Goal: Transaction & Acquisition: Purchase product/service

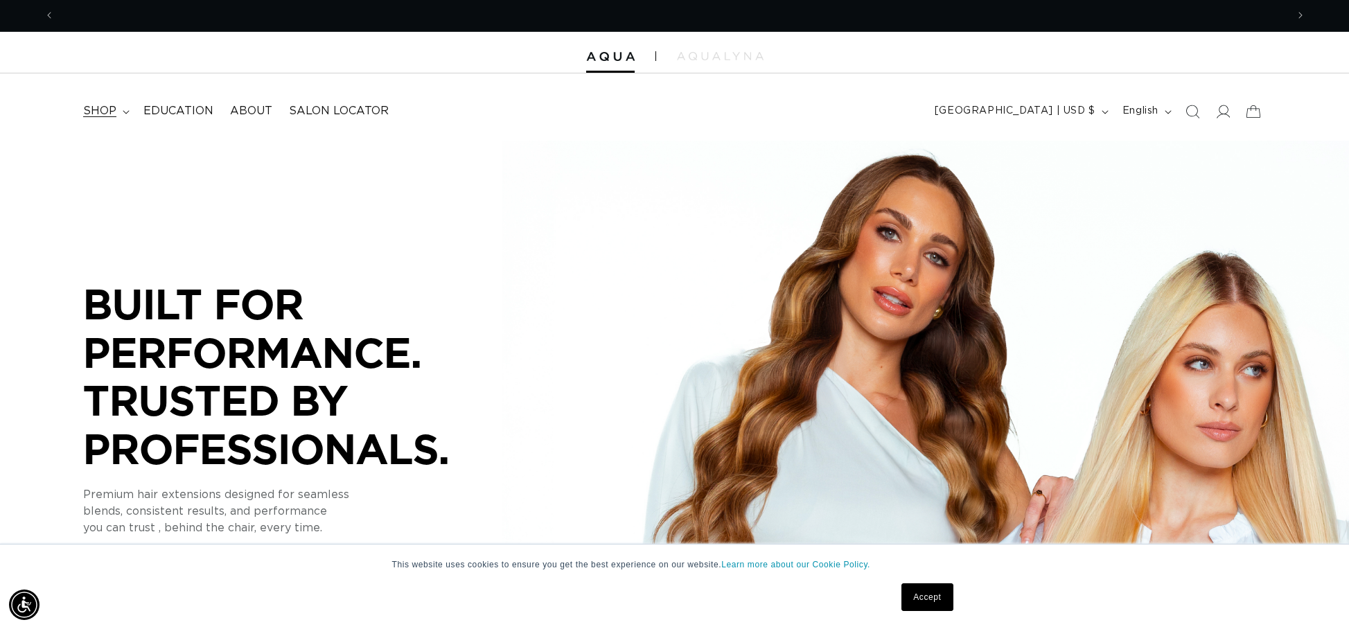
scroll to position [0, 1232]
click at [120, 113] on summary "shop" at bounding box center [105, 111] width 60 height 31
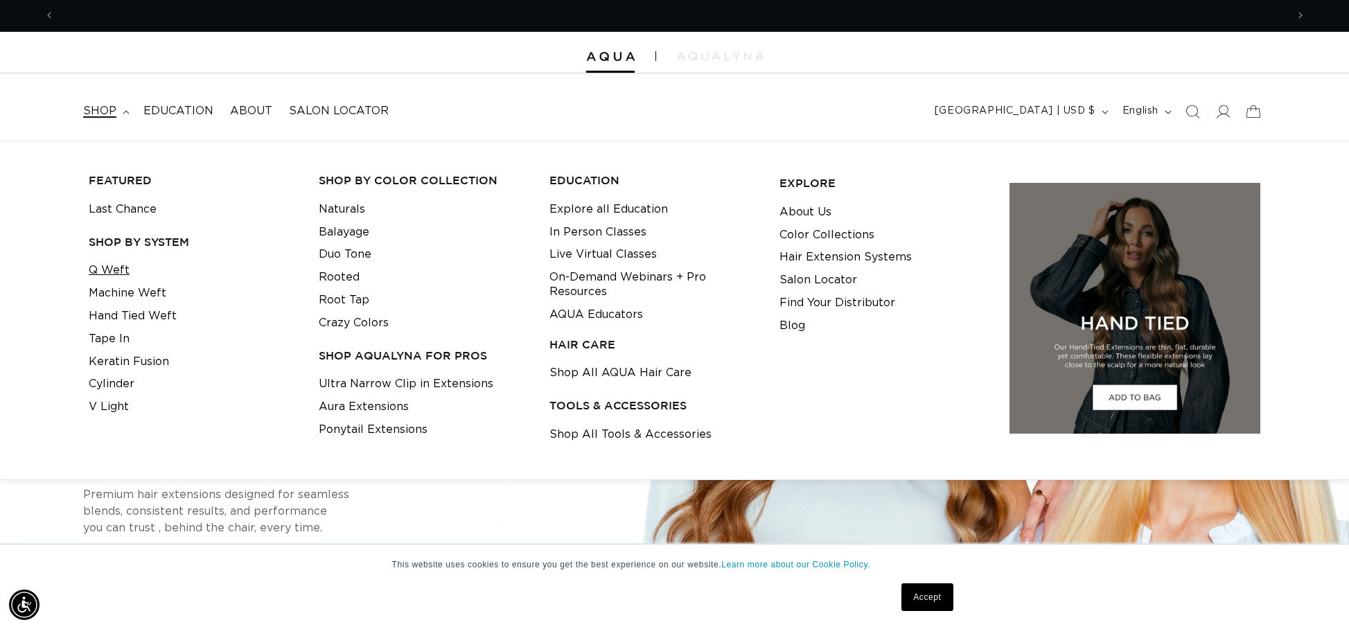
scroll to position [0, 2465]
click at [124, 268] on link "Q Weft" at bounding box center [109, 270] width 41 height 23
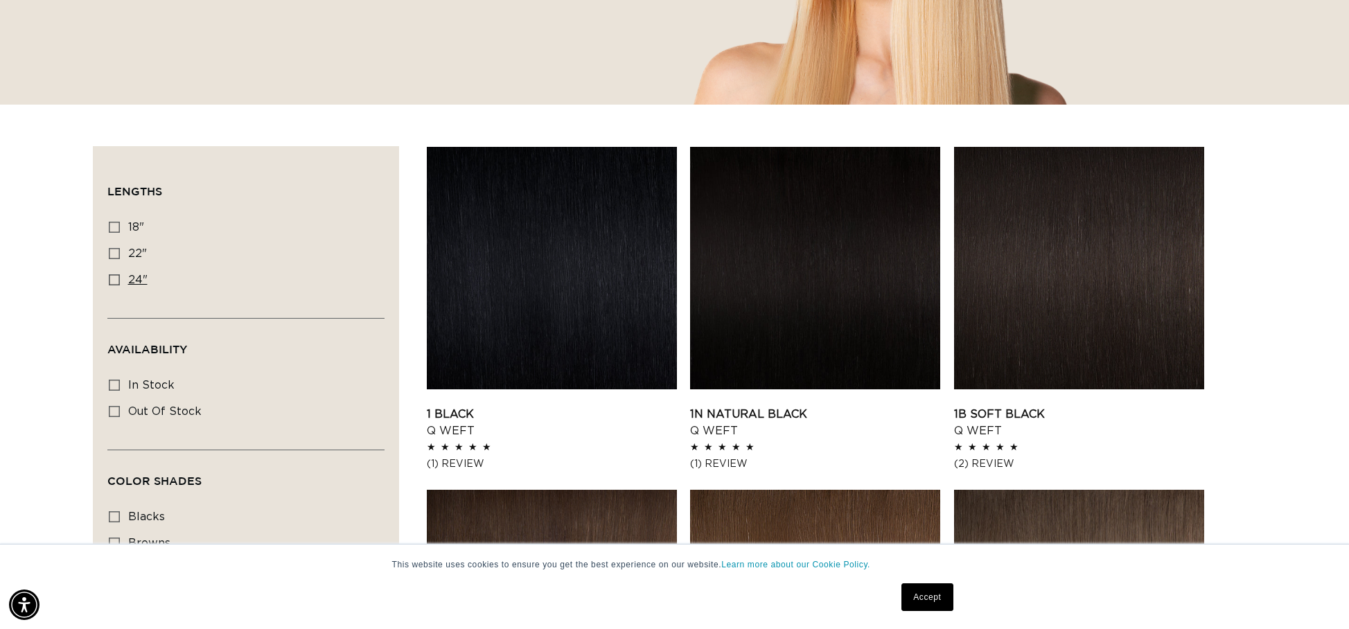
scroll to position [350, 0]
click at [115, 277] on icon at bounding box center [114, 279] width 11 height 11
click at [115, 277] on input "24" 24" (5 products)" at bounding box center [114, 279] width 11 height 11
checkbox input "true"
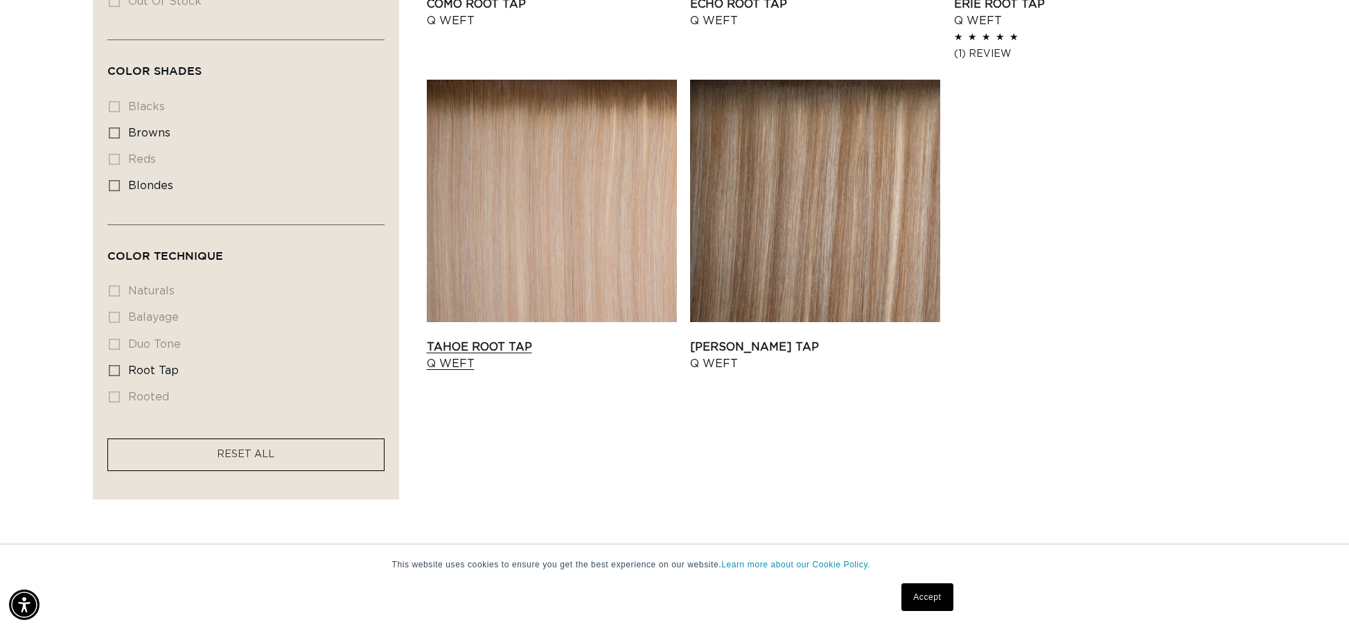
scroll to position [759, 0]
click at [586, 340] on link "Tahoe Root Tap Q Weft" at bounding box center [552, 356] width 250 height 33
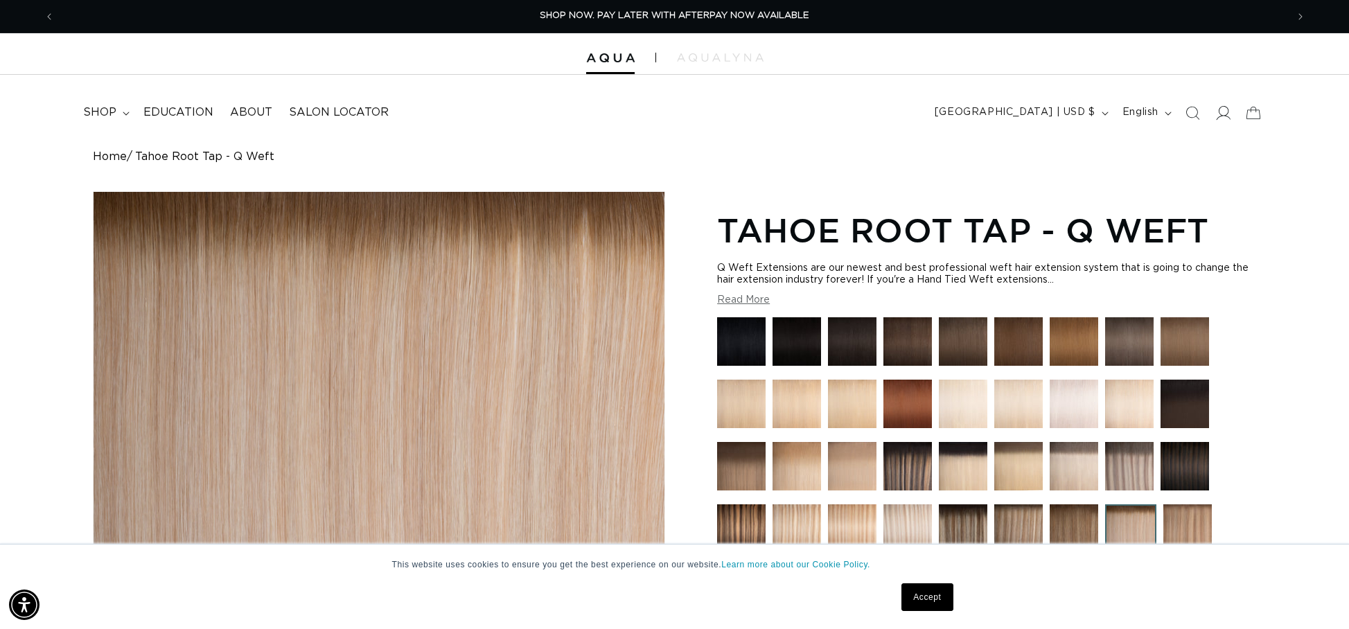
click at [1229, 119] on icon at bounding box center [1223, 112] width 15 height 15
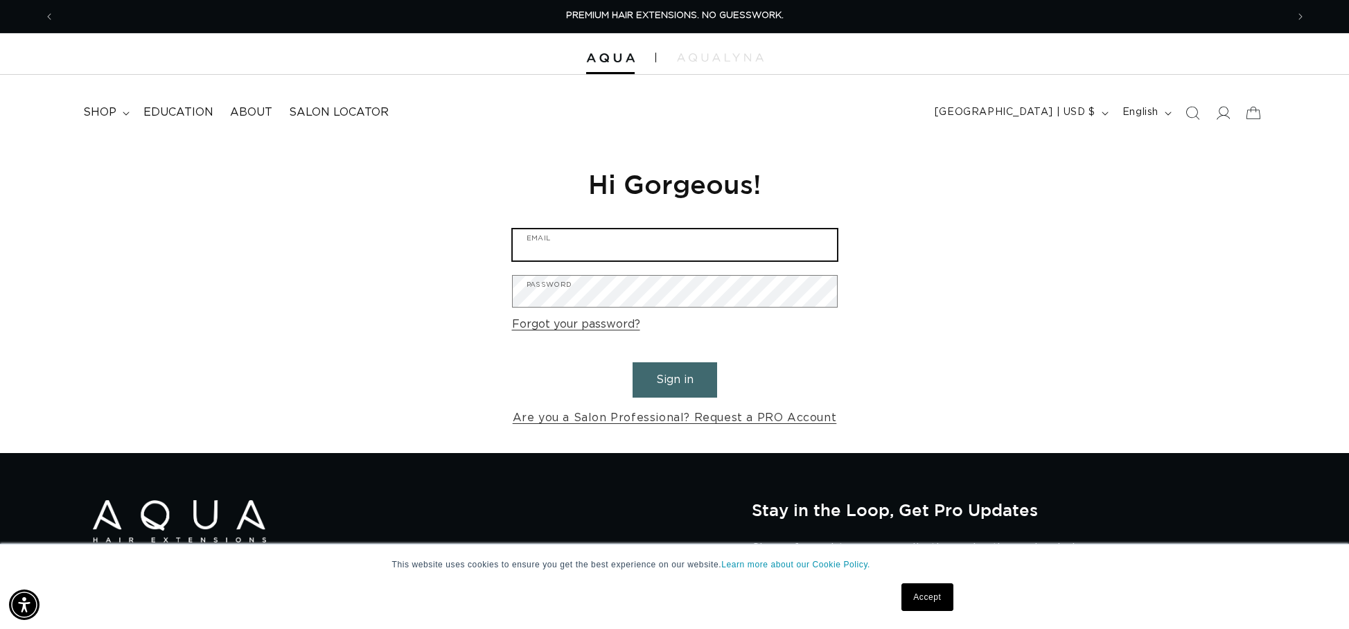
type input "erinblasdel00@gmail.com"
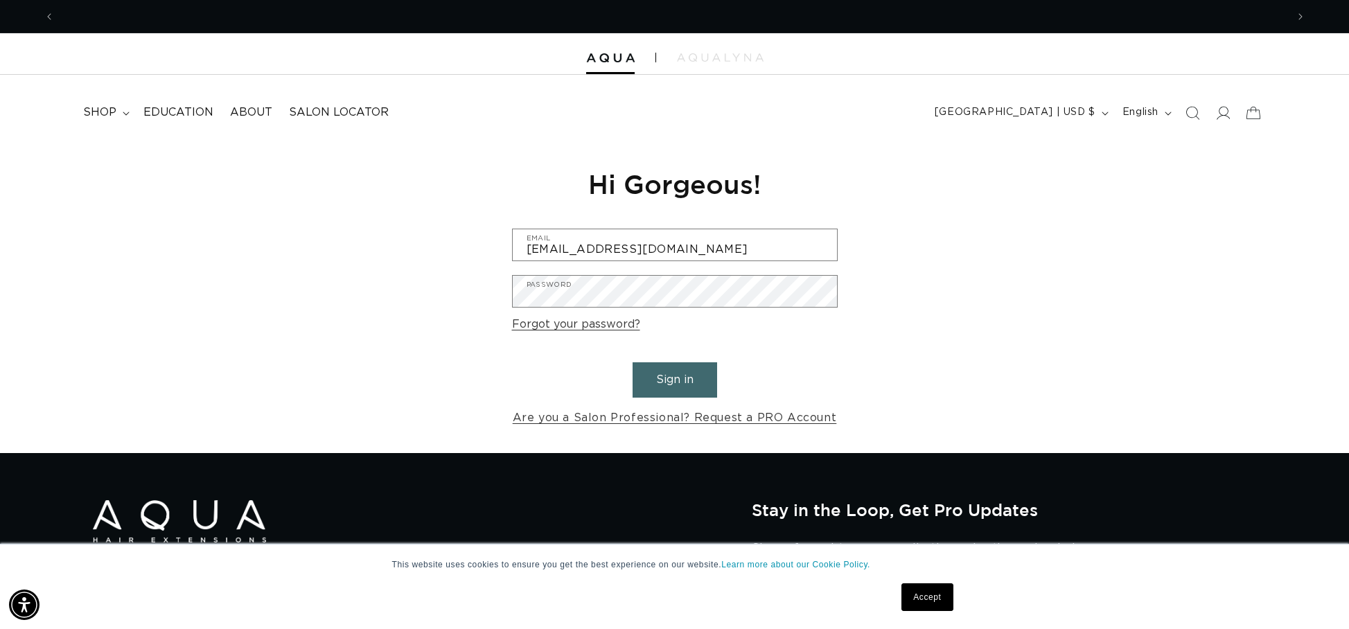
scroll to position [0, 1232]
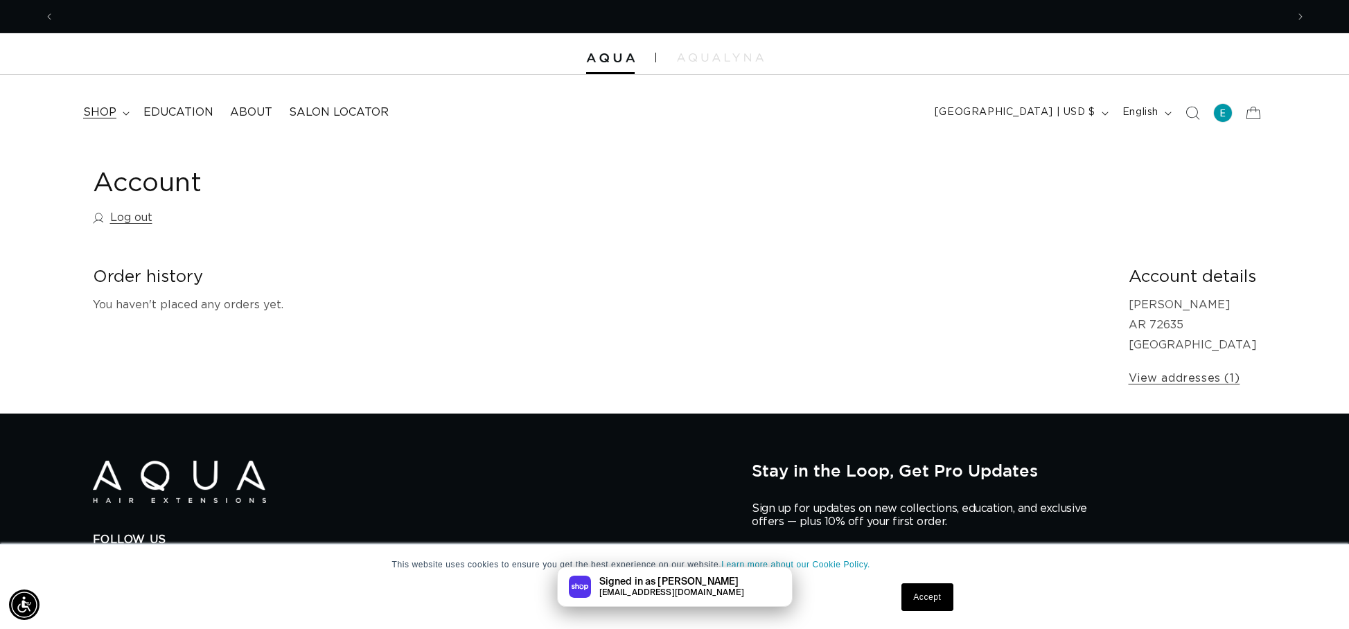
scroll to position [0, 1232]
click at [104, 121] on summary "shop" at bounding box center [105, 112] width 60 height 31
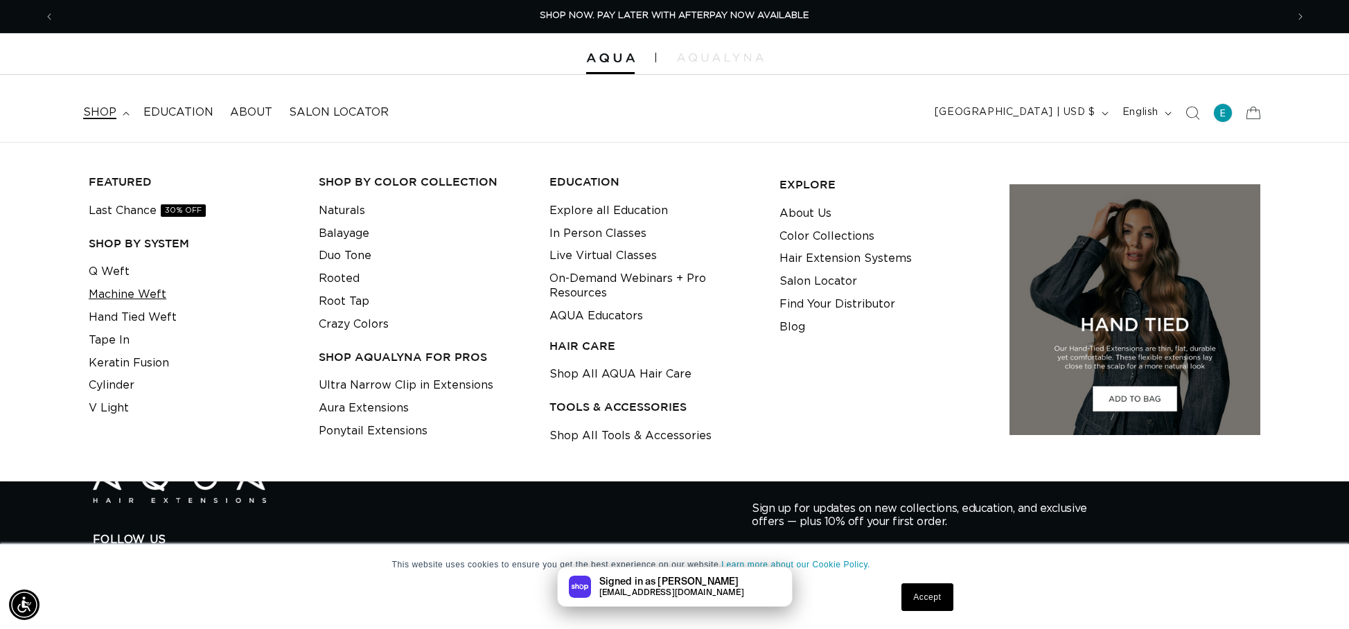
click at [138, 290] on link "Machine Weft" at bounding box center [128, 294] width 78 height 23
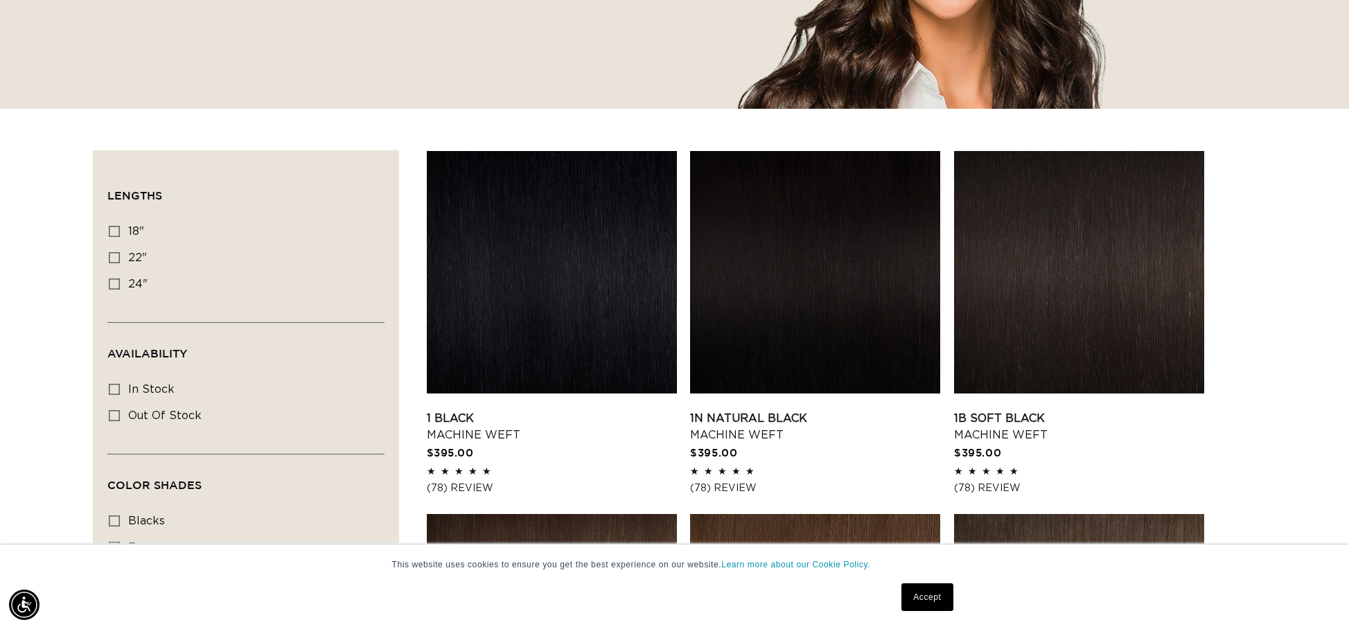
scroll to position [0, 2465]
click at [116, 232] on icon at bounding box center [114, 231] width 11 height 11
click at [116, 232] on input "18" 18" (41 products)" at bounding box center [114, 231] width 11 height 11
checkbox input "true"
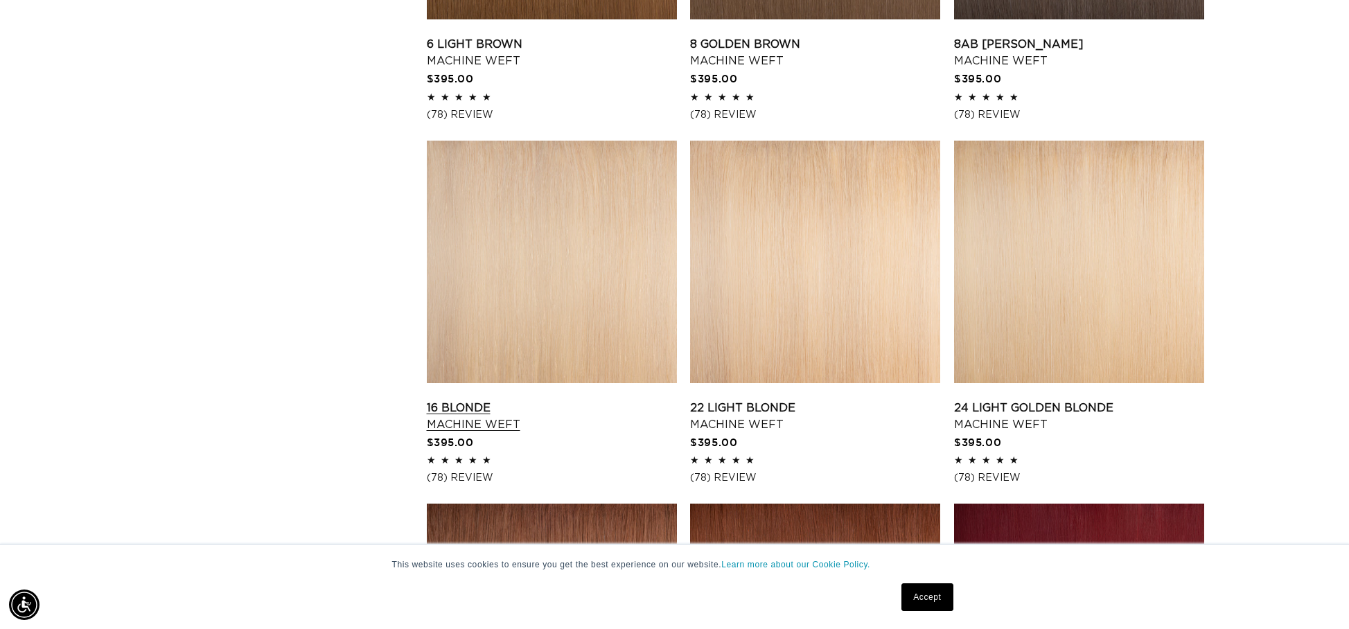
scroll to position [1465, 0]
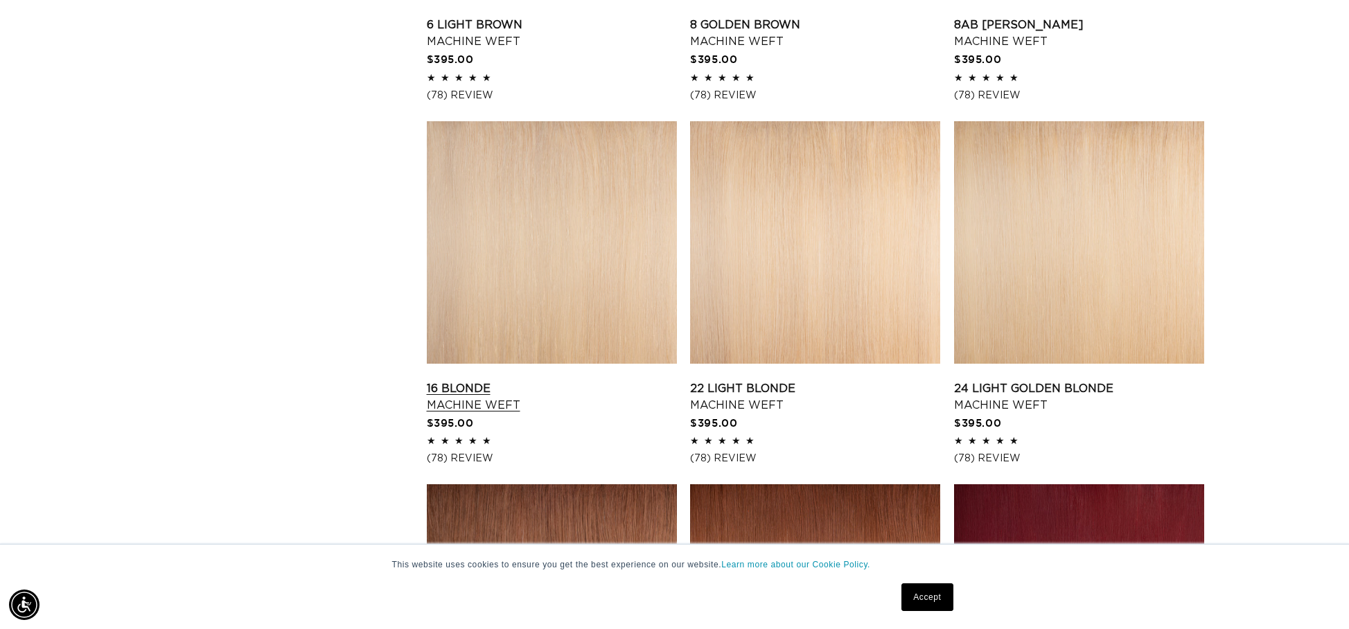
click at [593, 380] on link "16 Blonde Machine Weft" at bounding box center [552, 396] width 250 height 33
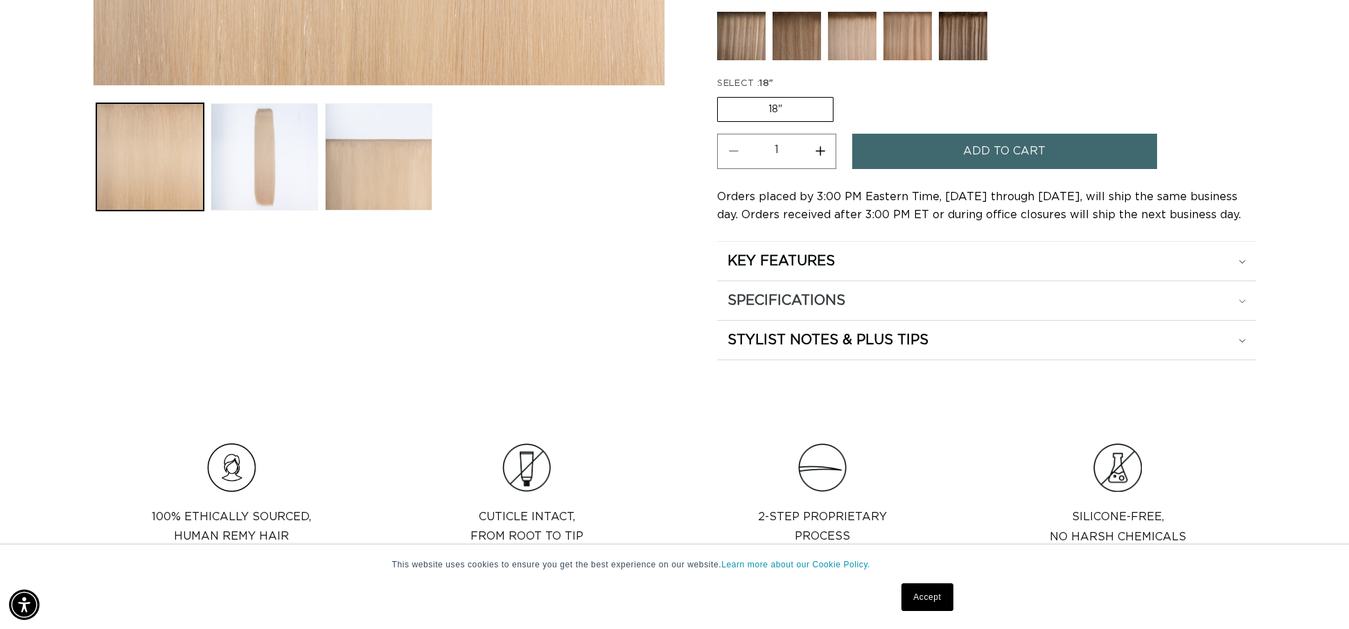
scroll to position [616, 0]
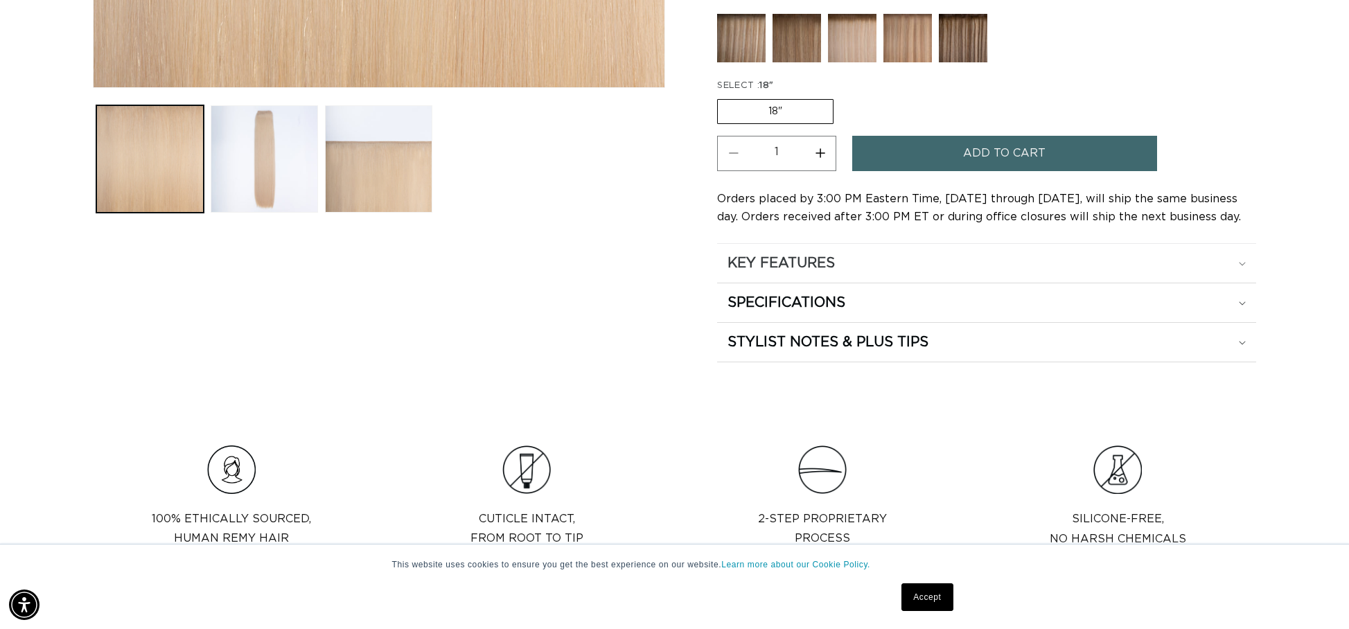
click at [802, 262] on h2 "KEY FEATURES" at bounding box center [781, 263] width 107 height 18
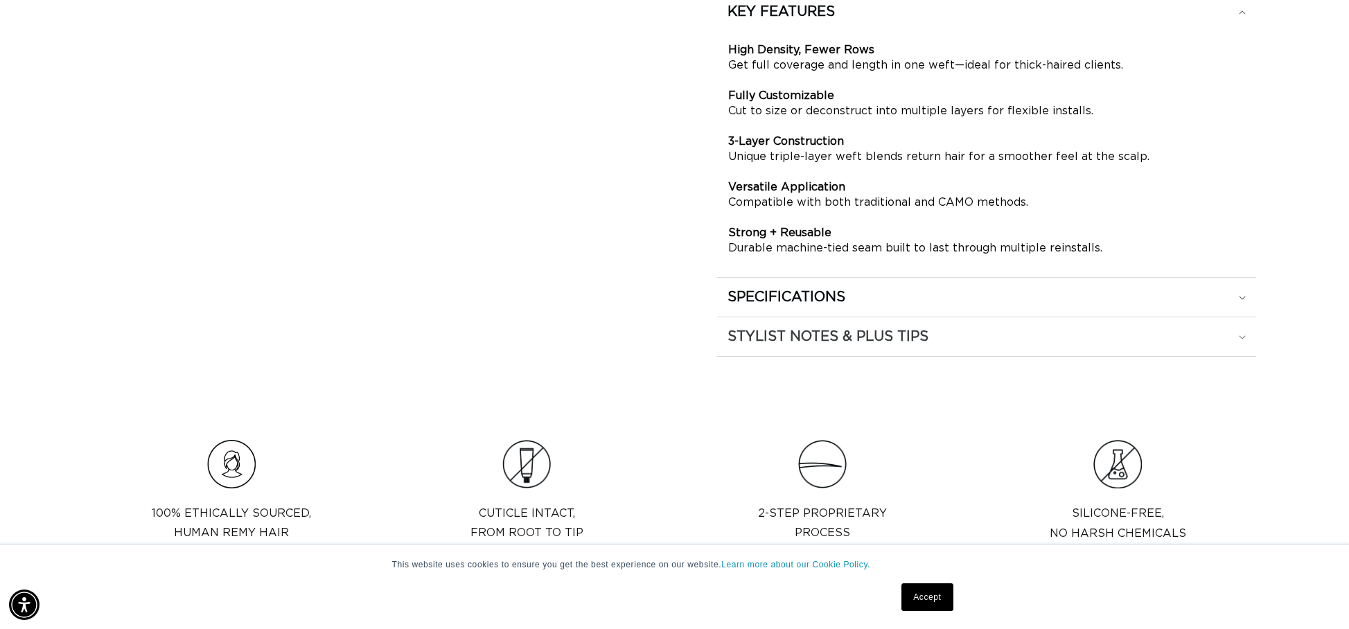
scroll to position [0, 1232]
click at [828, 21] on h2 "SPECIFICATIONS" at bounding box center [781, 12] width 107 height 18
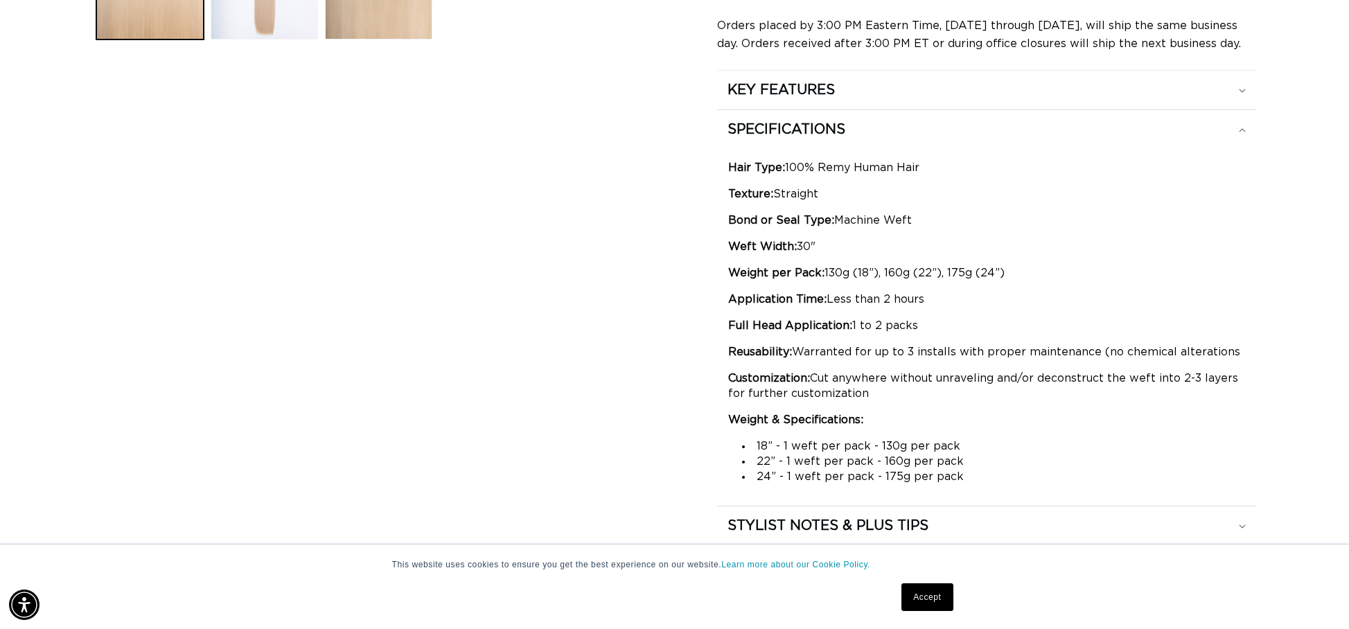
scroll to position [776, 1]
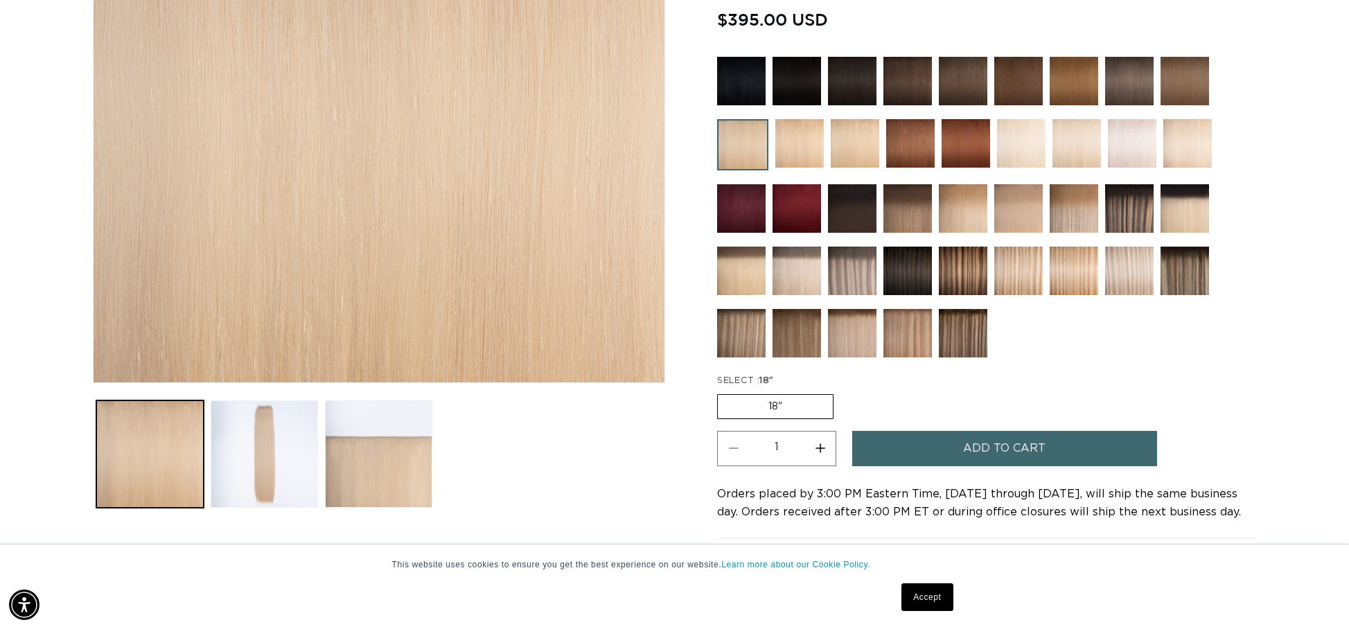
click at [1123, 140] on img at bounding box center [1132, 143] width 49 height 49
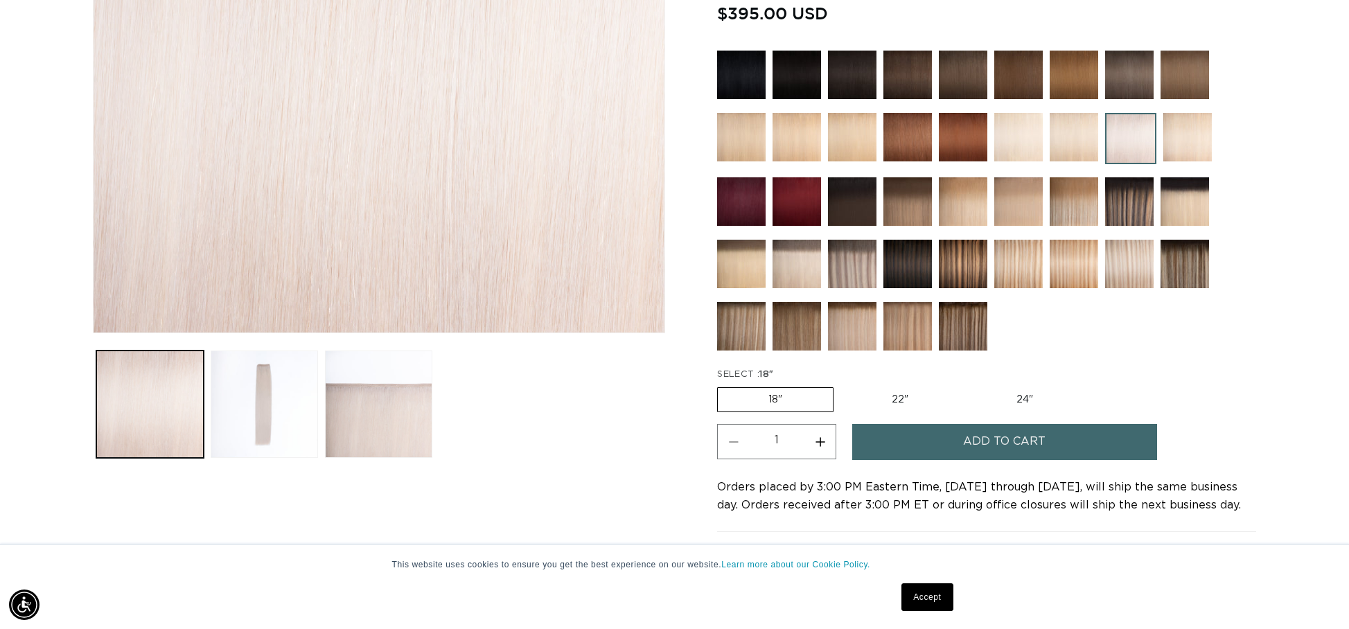
scroll to position [378, 0]
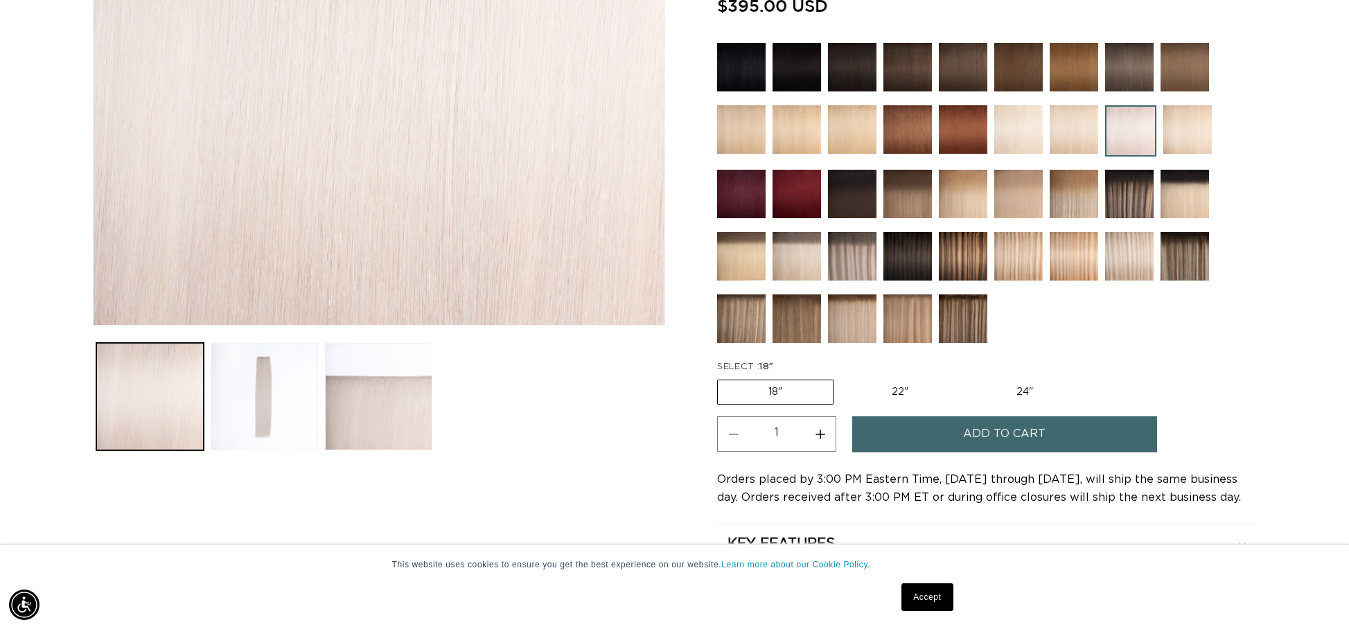
click at [897, 391] on label "22" Variant sold out or unavailable" at bounding box center [900, 392] width 118 height 24
click at [841, 378] on input "22" Variant sold out or unavailable" at bounding box center [841, 377] width 1 height 1
radio input "true"
click at [1012, 380] on label "24" Variant sold out or unavailable" at bounding box center [1025, 392] width 118 height 24
click at [967, 378] on input "24" Variant sold out or unavailable" at bounding box center [966, 377] width 1 height 1
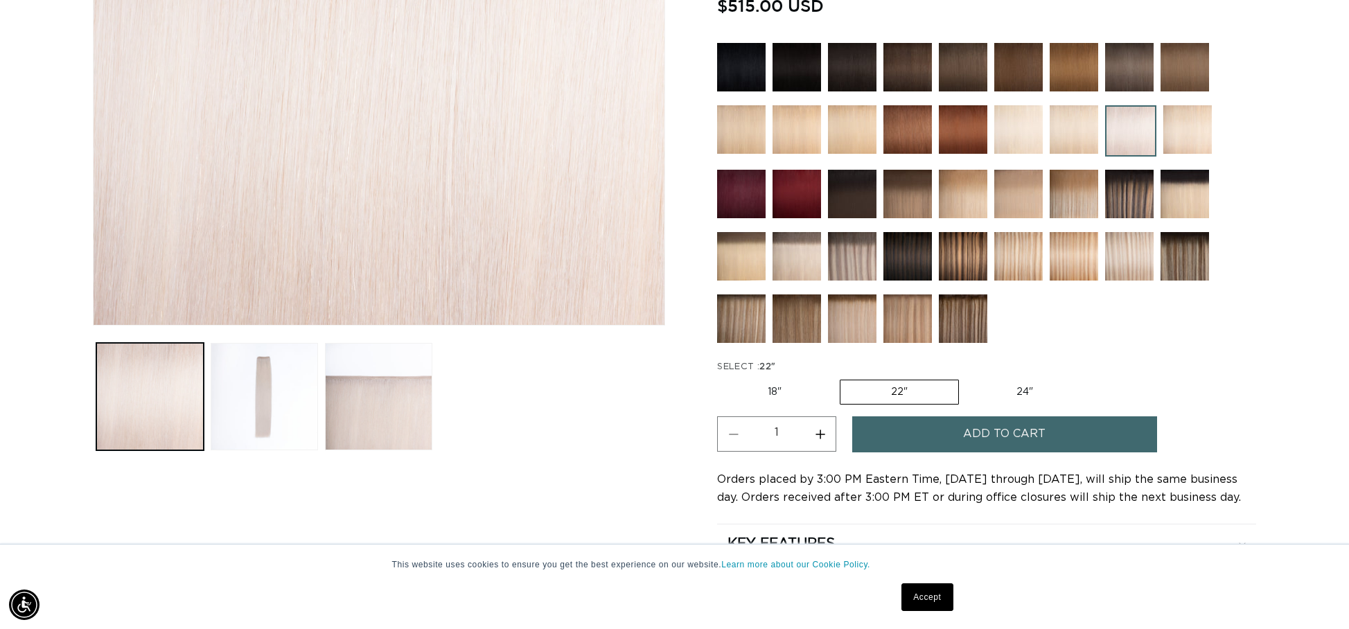
radio input "true"
click at [813, 265] on img at bounding box center [797, 256] width 49 height 49
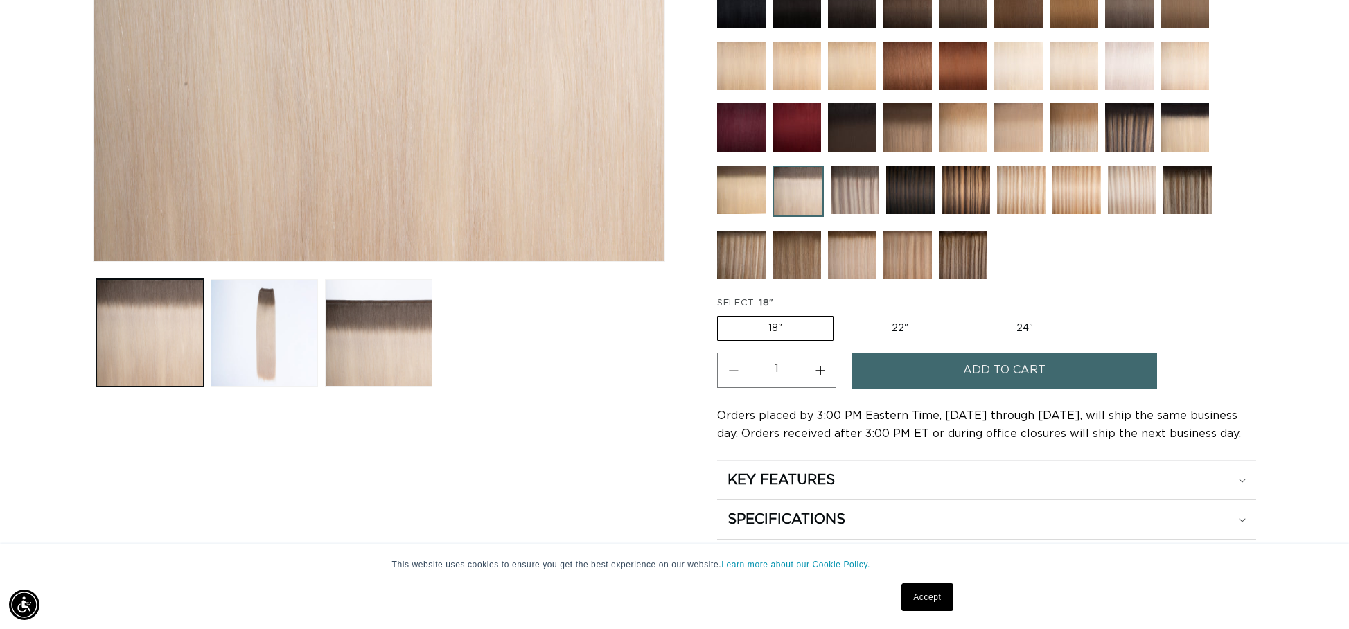
scroll to position [452, 1]
